Goal: Task Accomplishment & Management: Manage account settings

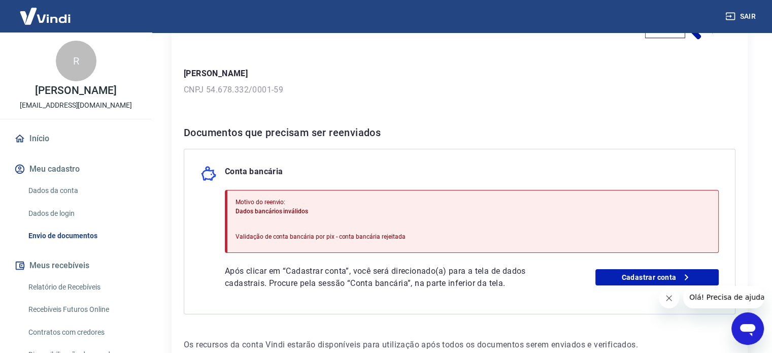
scroll to position [142, 0]
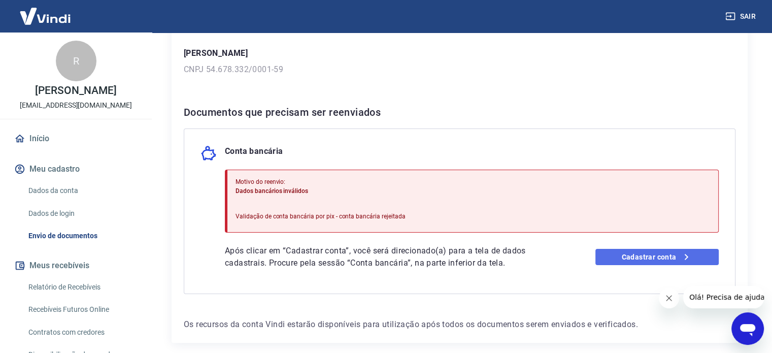
click at [672, 258] on link "Cadastrar conta" at bounding box center [656, 257] width 123 height 16
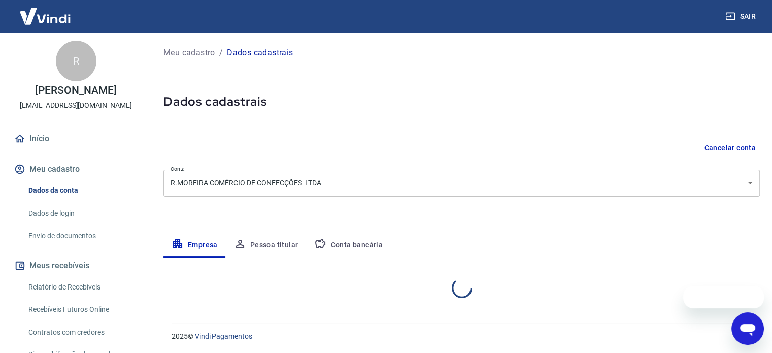
select select "RO"
select select "business"
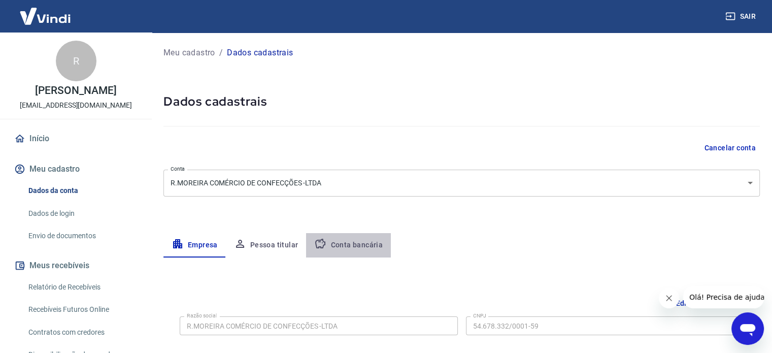
click at [360, 242] on button "Conta bancária" at bounding box center [348, 245] width 85 height 24
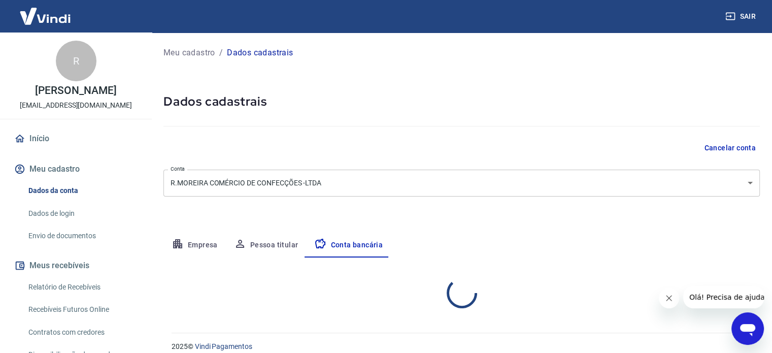
select select "1"
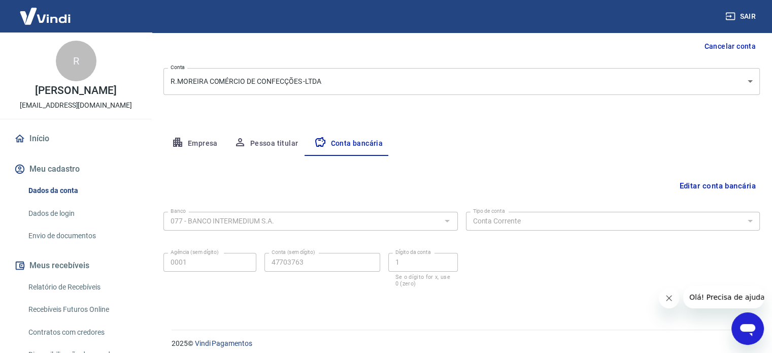
scroll to position [109, 0]
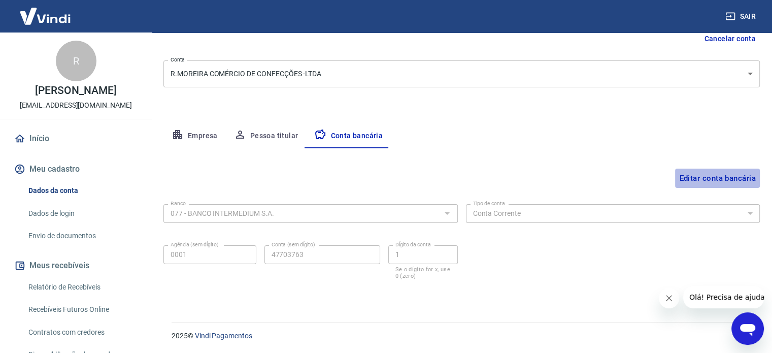
click at [735, 177] on button "Editar conta bancária" at bounding box center [717, 177] width 85 height 19
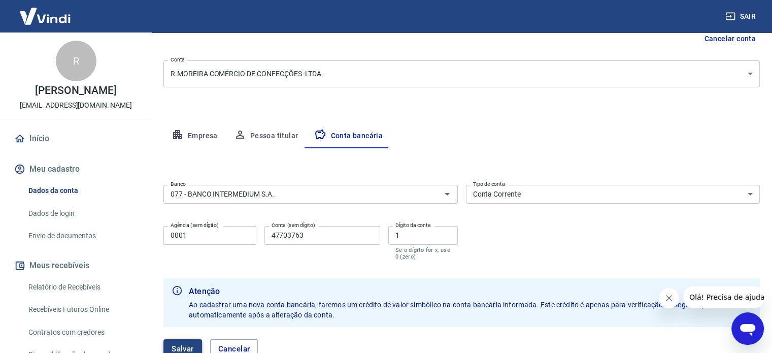
click at [174, 346] on button "Salvar" at bounding box center [182, 348] width 39 height 19
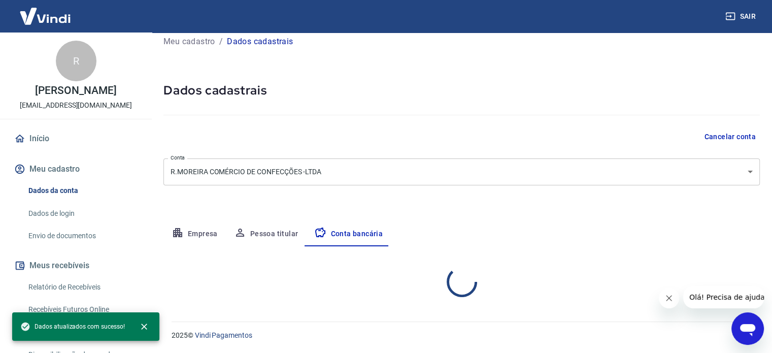
select select "1"
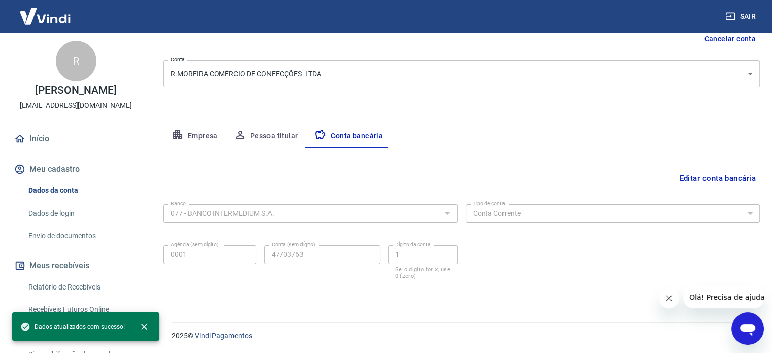
click at [668, 294] on icon "Fechar mensagem da empresa" at bounding box center [669, 298] width 8 height 8
